Goal: Information Seeking & Learning: Learn about a topic

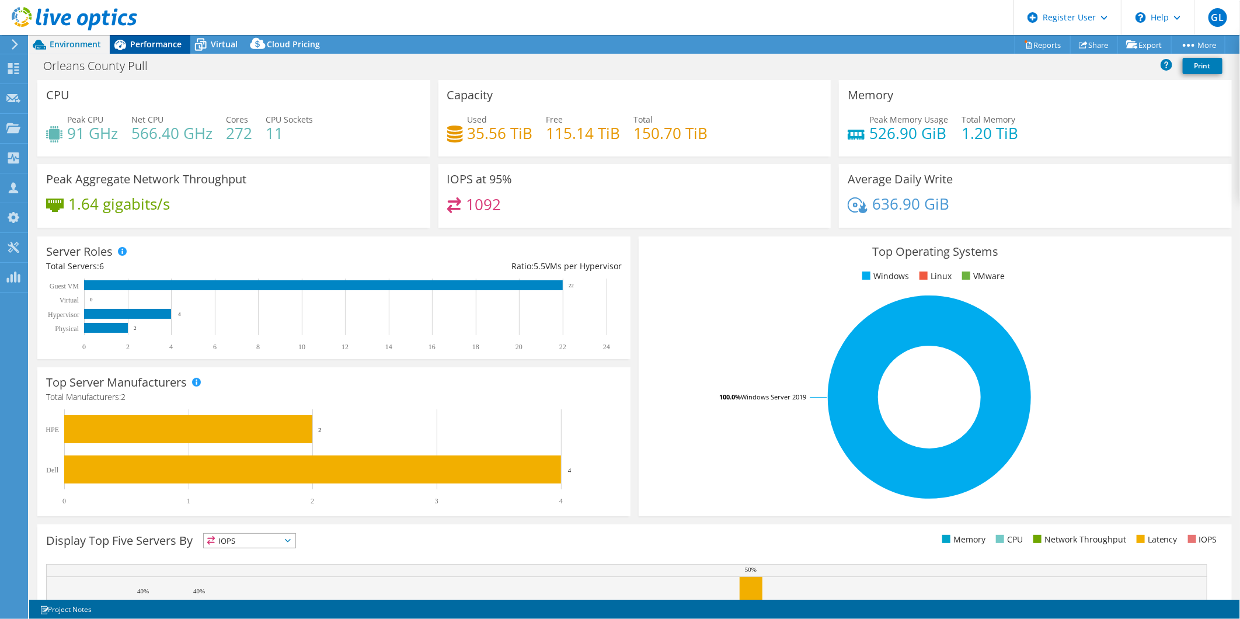
click at [137, 43] on span "Performance" at bounding box center [155, 44] width 51 height 11
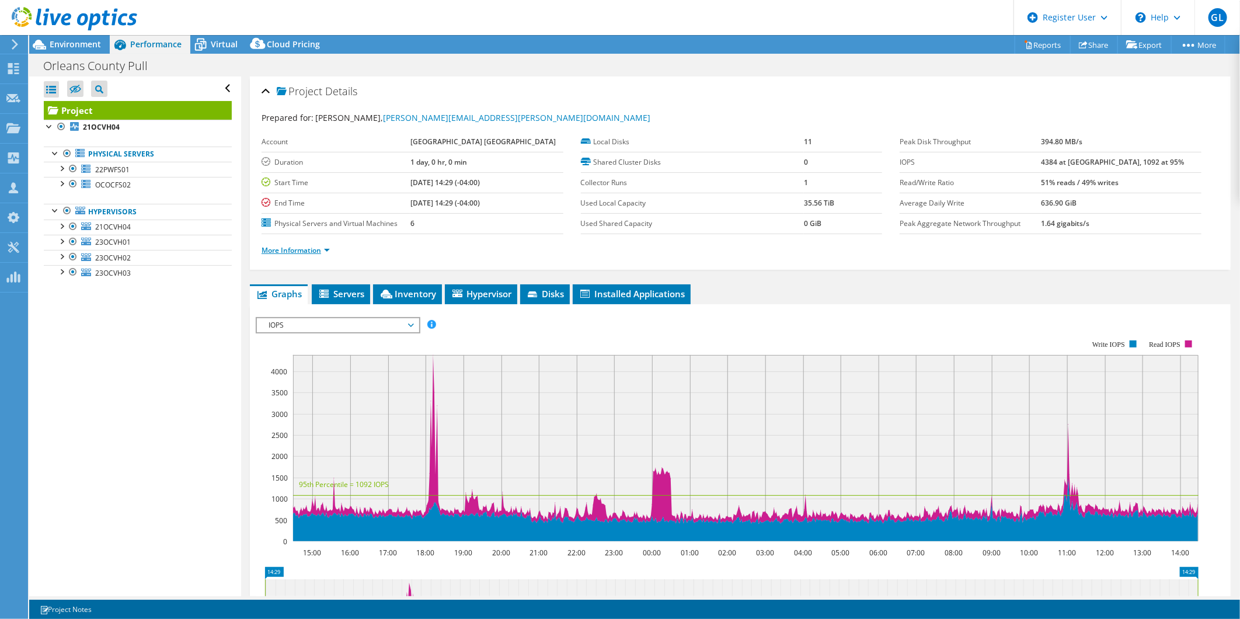
click at [318, 248] on link "More Information" at bounding box center [295, 250] width 68 height 10
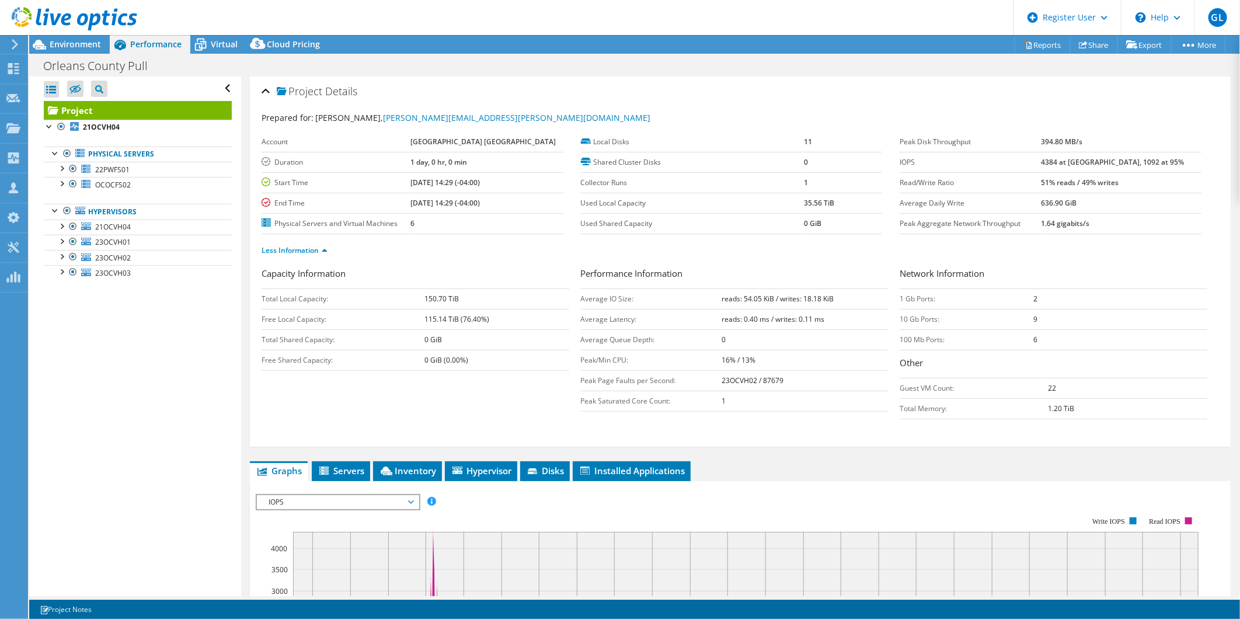
click at [407, 500] on span "IOPS" at bounding box center [338, 502] width 150 height 14
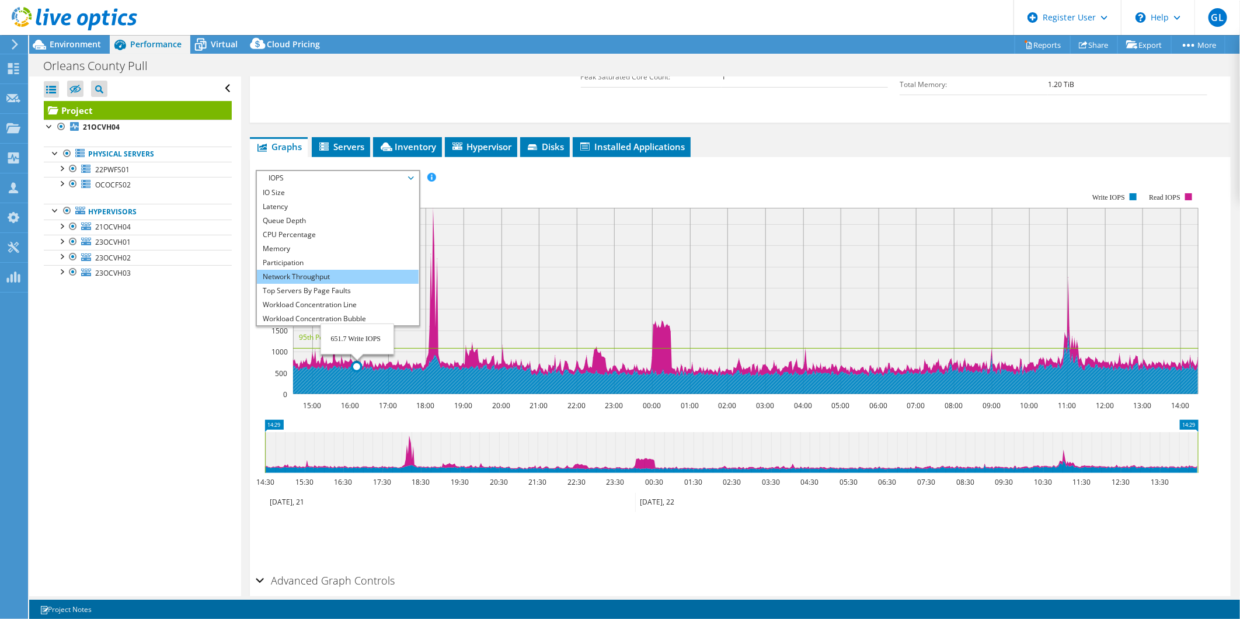
scroll to position [42, 0]
click at [357, 302] on li "Workload Concentration Bubble" at bounding box center [338, 304] width 162 height 14
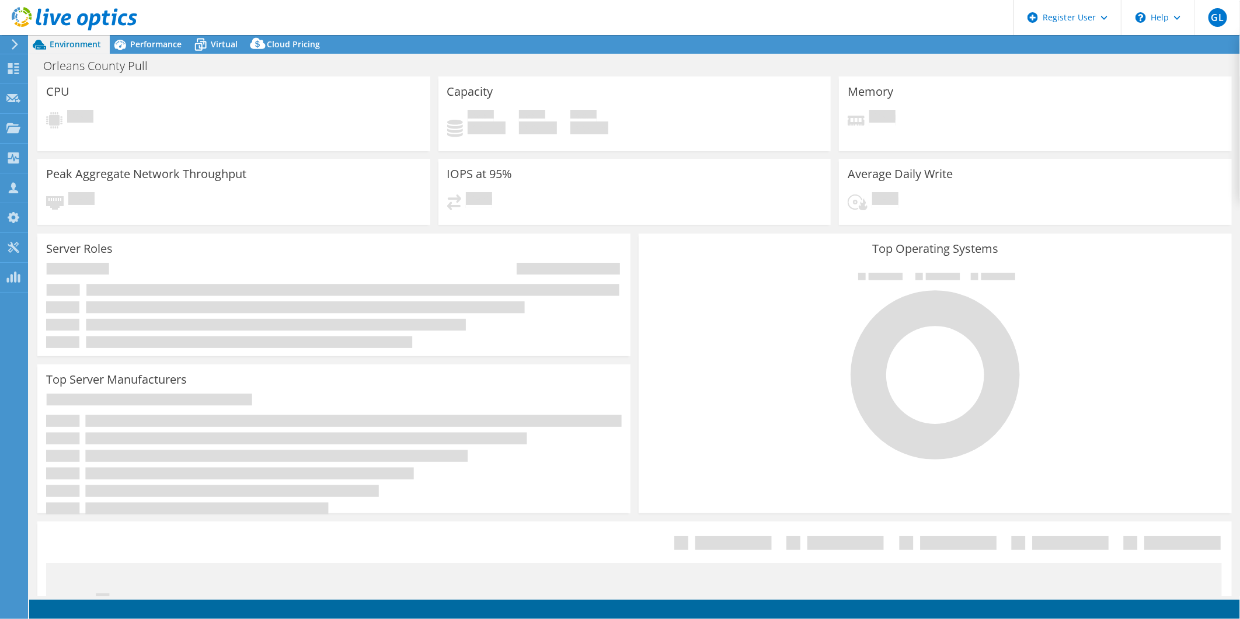
select select "USD"
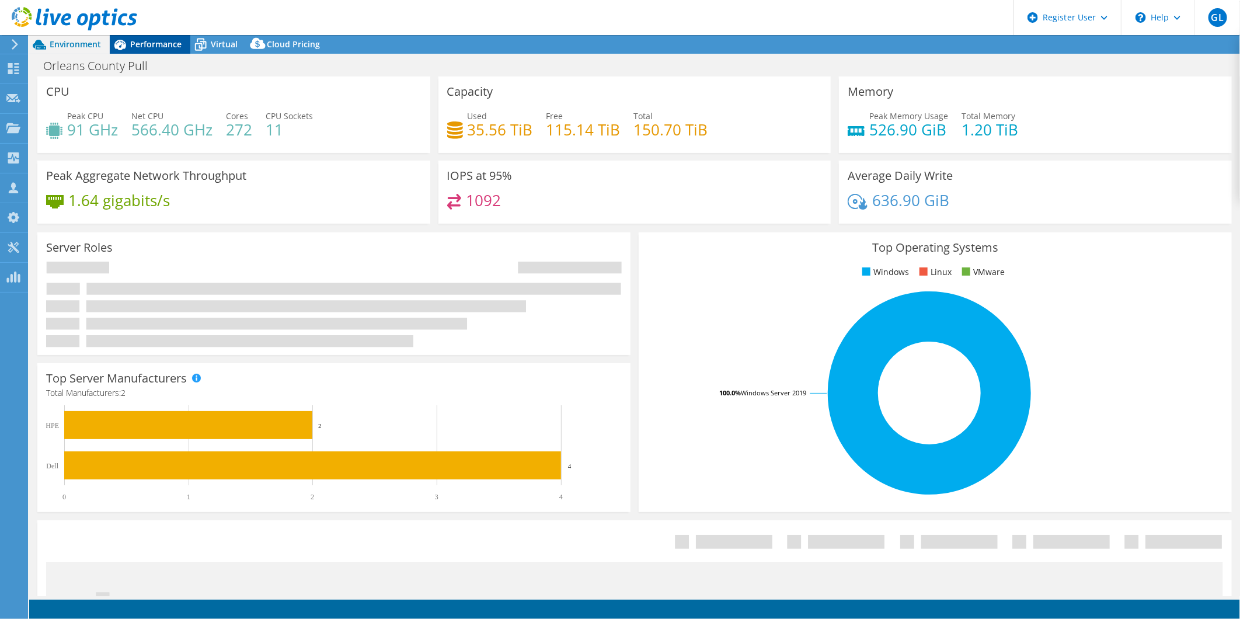
click at [143, 41] on span "Performance" at bounding box center [155, 44] width 51 height 11
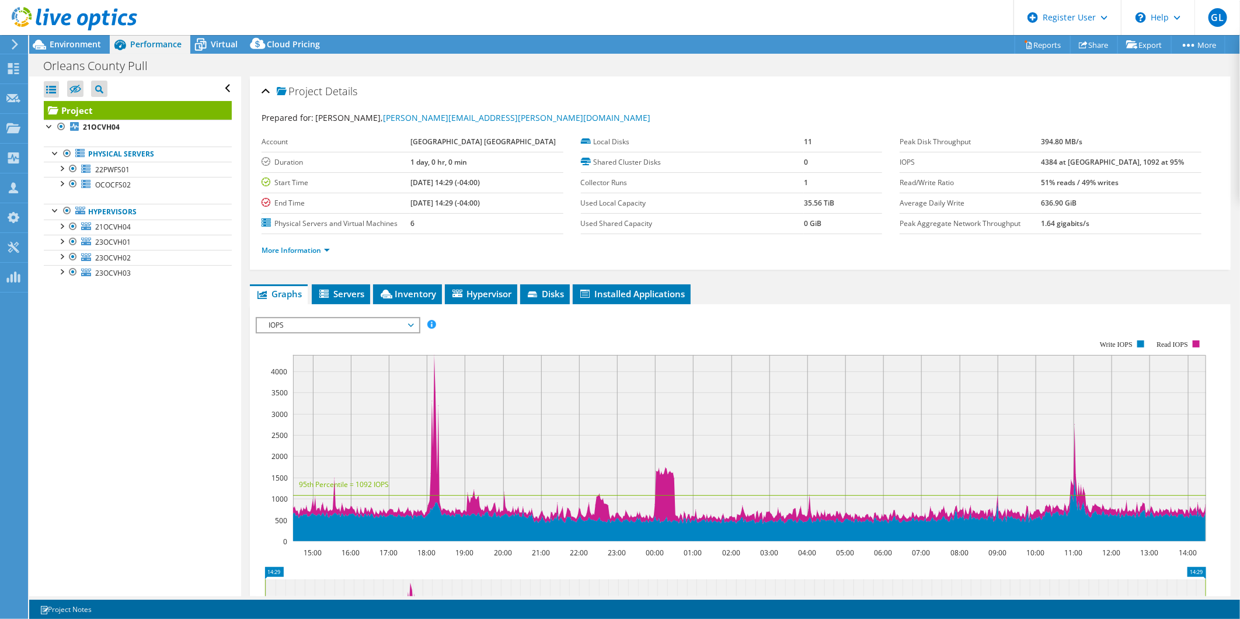
click at [310, 256] on div "More Information" at bounding box center [739, 250] width 957 height 33
click at [311, 246] on link "More Information" at bounding box center [295, 250] width 68 height 10
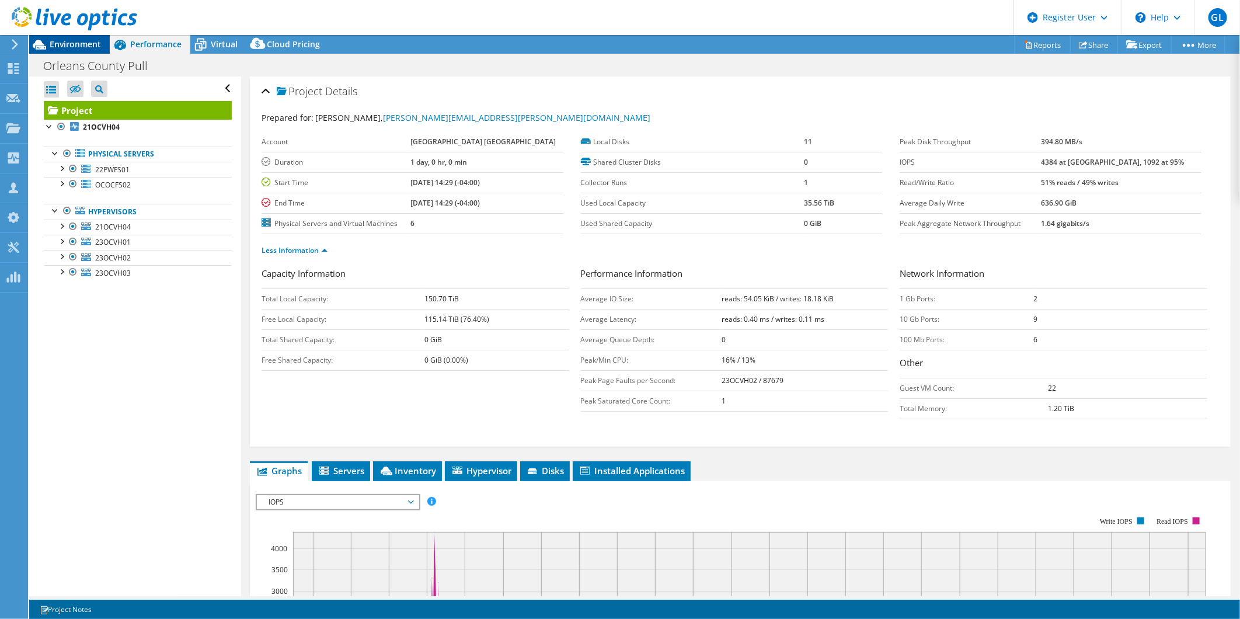
click at [59, 41] on span "Environment" at bounding box center [75, 44] width 51 height 11
